Goal: Task Accomplishment & Management: Manage account settings

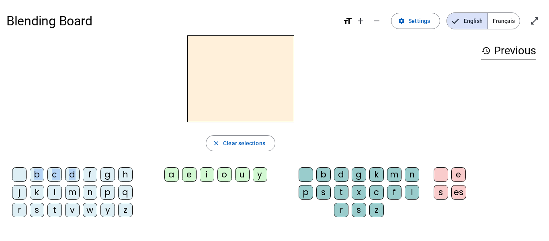
drag, startPoint x: 74, startPoint y: 173, endPoint x: 214, endPoint y: 73, distance: 171.7
click at [214, 73] on div "close Clear selections b c d f g h j k l m n p q r s t v w y z a e i o u y b d …" at bounding box center [240, 129] width 468 height 188
click at [76, 172] on div "d" at bounding box center [72, 174] width 14 height 14
click at [221, 171] on div "o" at bounding box center [224, 174] width 14 height 14
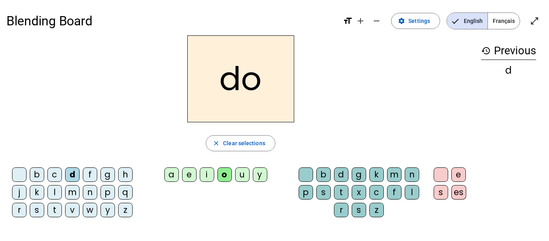
click at [208, 171] on div "i" at bounding box center [207, 174] width 14 height 14
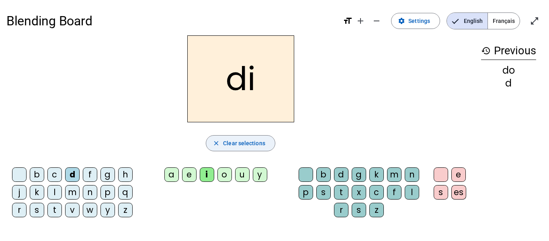
click at [242, 147] on span "Clear selections" at bounding box center [244, 143] width 42 height 10
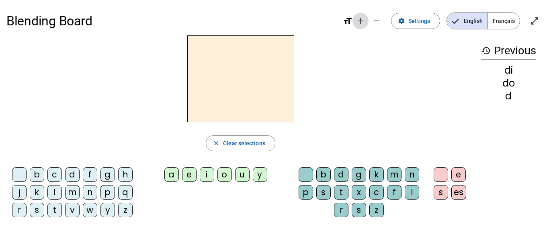
click at [359, 27] on span "Increase font size" at bounding box center [360, 20] width 19 height 19
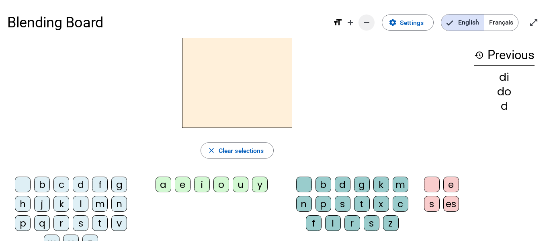
click at [363, 26] on mat-icon "remove" at bounding box center [366, 23] width 10 height 10
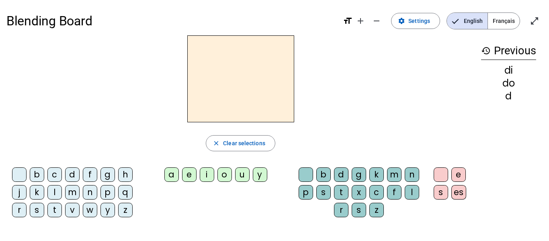
click at [351, 22] on mat-icon "format_size" at bounding box center [348, 21] width 10 height 10
click at [422, 24] on span "Settings" at bounding box center [419, 21] width 22 height 10
click at [505, 21] on span "Français" at bounding box center [504, 21] width 32 height 16
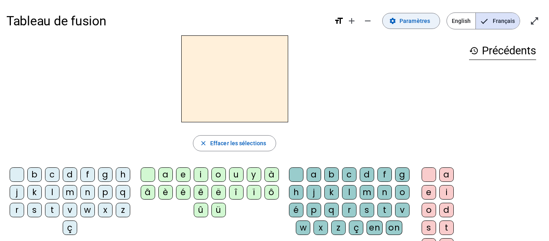
click at [407, 26] on span at bounding box center [410, 20] width 57 height 19
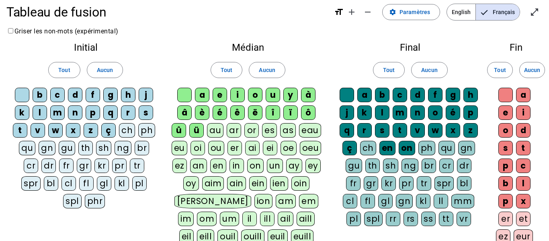
scroll to position [10, 0]
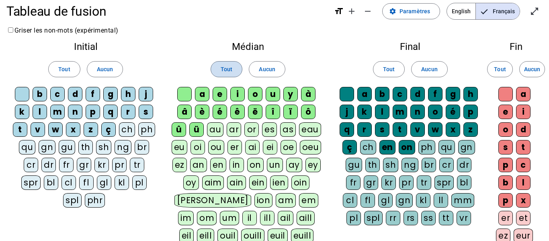
click at [235, 70] on span at bounding box center [226, 68] width 31 height 19
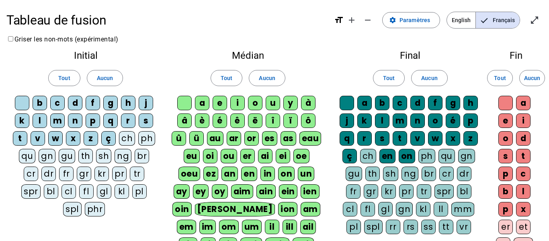
scroll to position [1, 0]
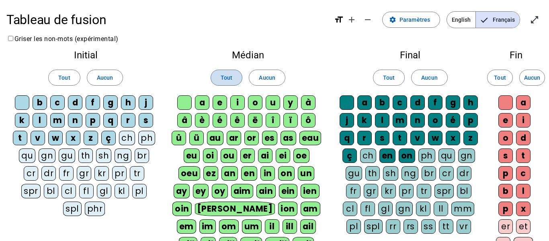
click at [232, 81] on span "Tout" at bounding box center [226, 78] width 12 height 10
click at [454, 14] on span "English" at bounding box center [461, 20] width 29 height 16
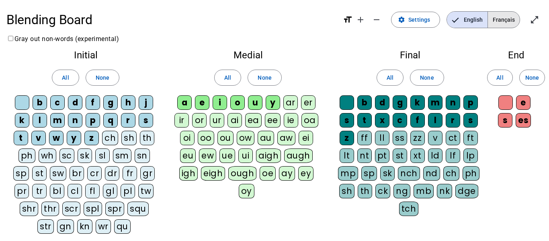
click at [495, 17] on span "Français" at bounding box center [504, 20] width 32 height 16
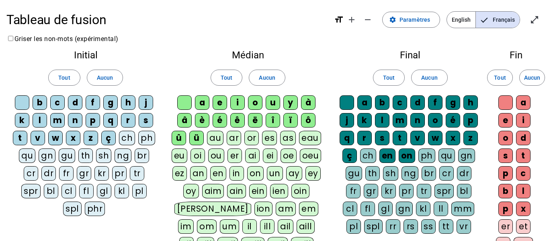
scroll to position [0, 0]
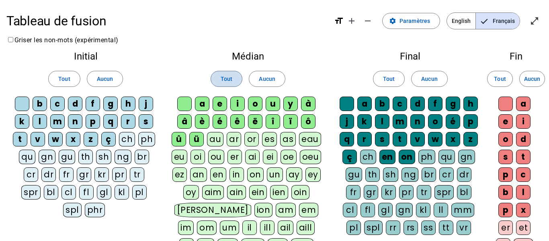
click at [228, 86] on span at bounding box center [226, 78] width 31 height 19
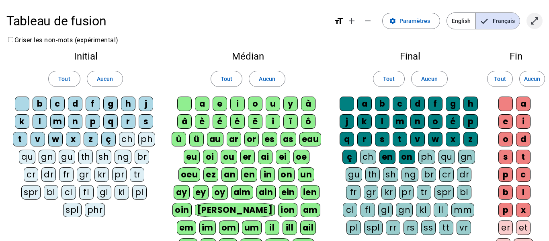
click at [540, 17] on span "Entrer en plein écran" at bounding box center [533, 20] width 19 height 19
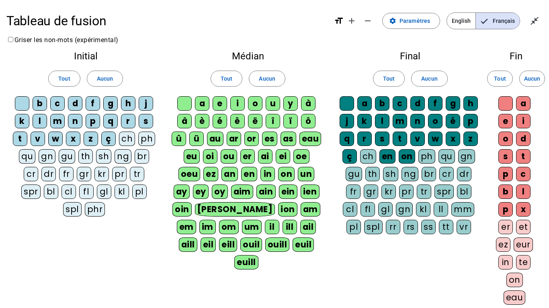
click at [540, 66] on div "Fin Tout Aucun a e i o d s t p c b l p x er et ez eur in te on eau ier" at bounding box center [515, 189] width 53 height 288
click at [535, 26] on span "Quitter le plein écran" at bounding box center [533, 20] width 19 height 19
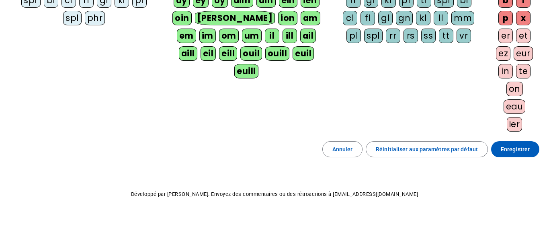
scroll to position [192, 0]
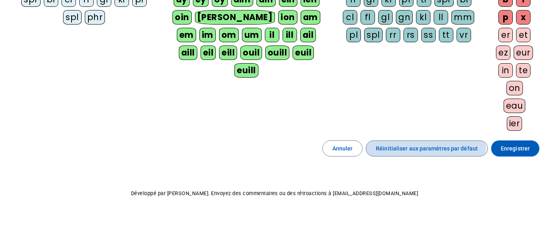
click at [397, 153] on span "button" at bounding box center [426, 148] width 121 height 19
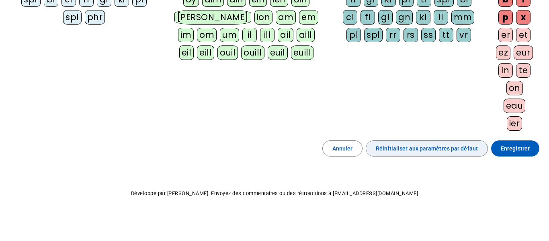
click at [397, 153] on span "button" at bounding box center [426, 148] width 121 height 19
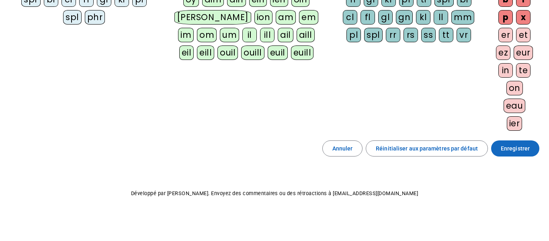
click at [509, 157] on span at bounding box center [515, 148] width 48 height 19
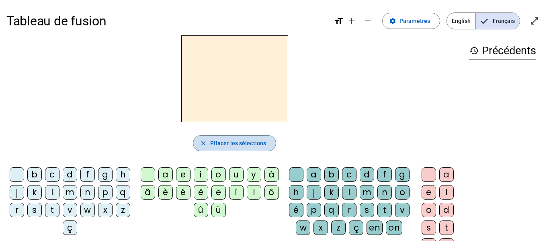
click at [259, 145] on span "Effacer les sélections" at bounding box center [238, 143] width 56 height 10
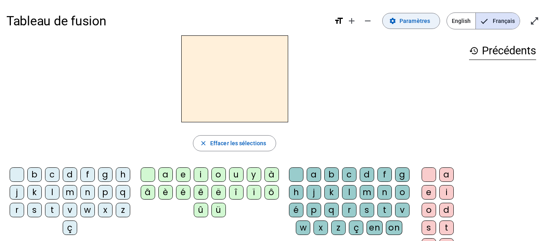
click at [424, 18] on span "Paramètres" at bounding box center [414, 21] width 31 height 10
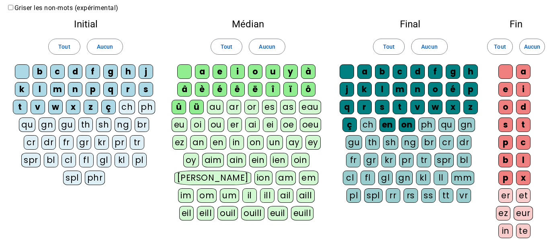
scroll to position [35, 0]
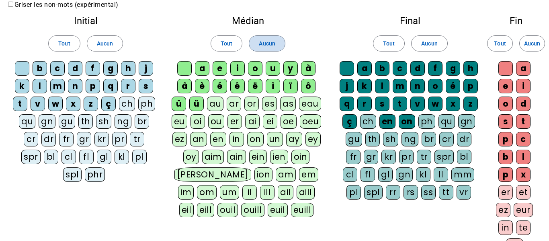
click at [273, 48] on span at bounding box center [266, 43] width 35 height 19
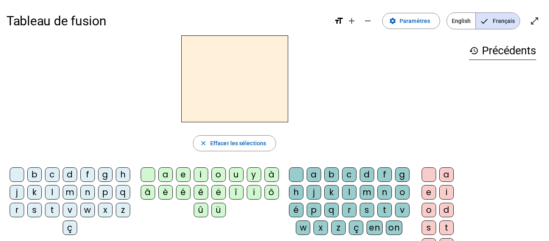
scroll to position [0, 0]
click at [326, 74] on div at bounding box center [234, 78] width 456 height 87
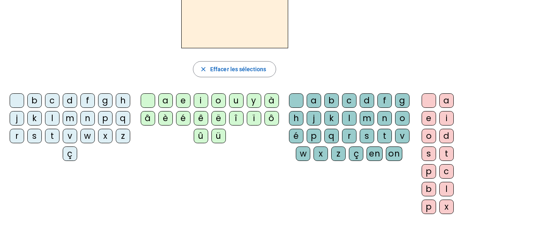
scroll to position [0, 0]
